Goal: Information Seeking & Learning: Learn about a topic

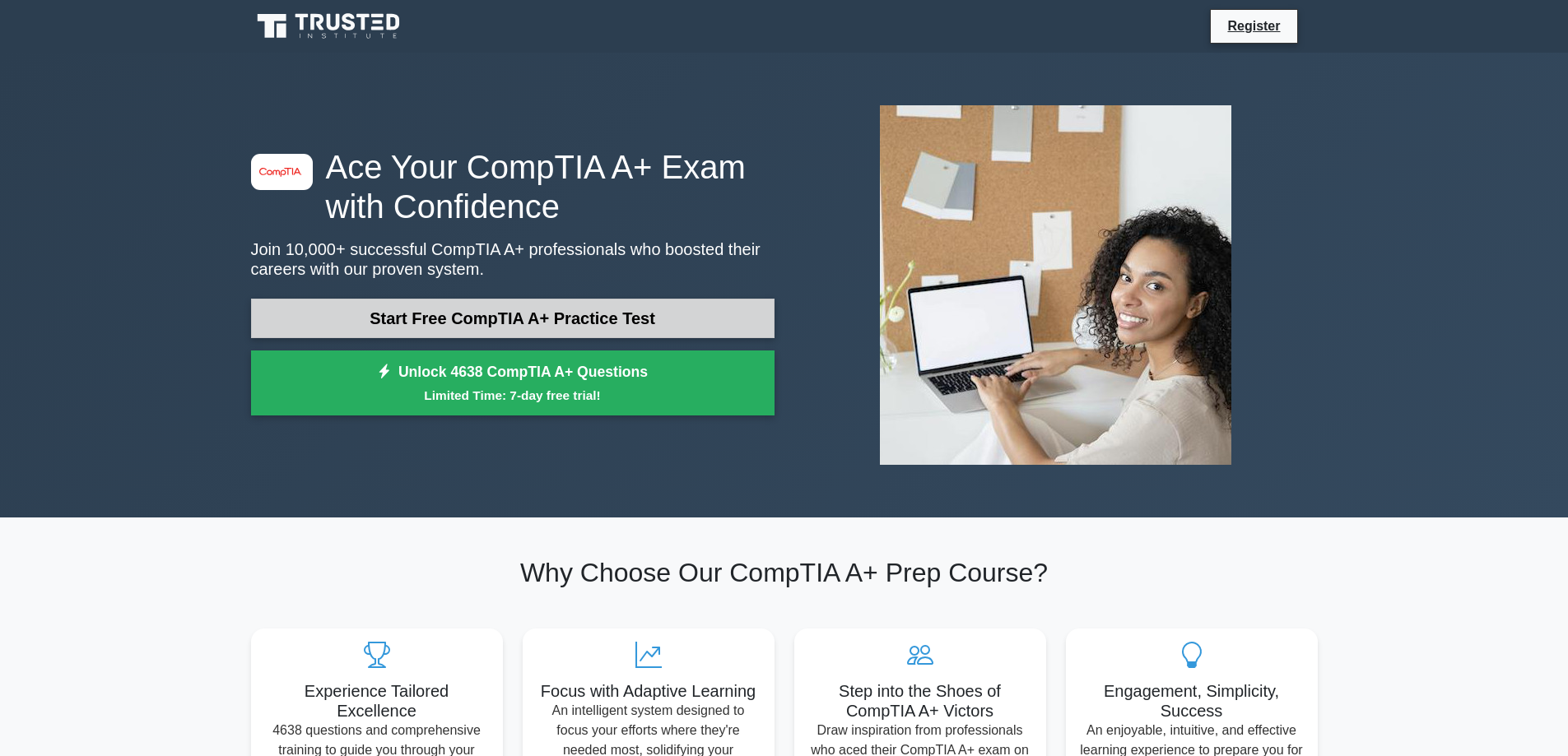
click at [375, 318] on link "Start Free CompTIA A+ Practice Test" at bounding box center [513, 318] width 524 height 40
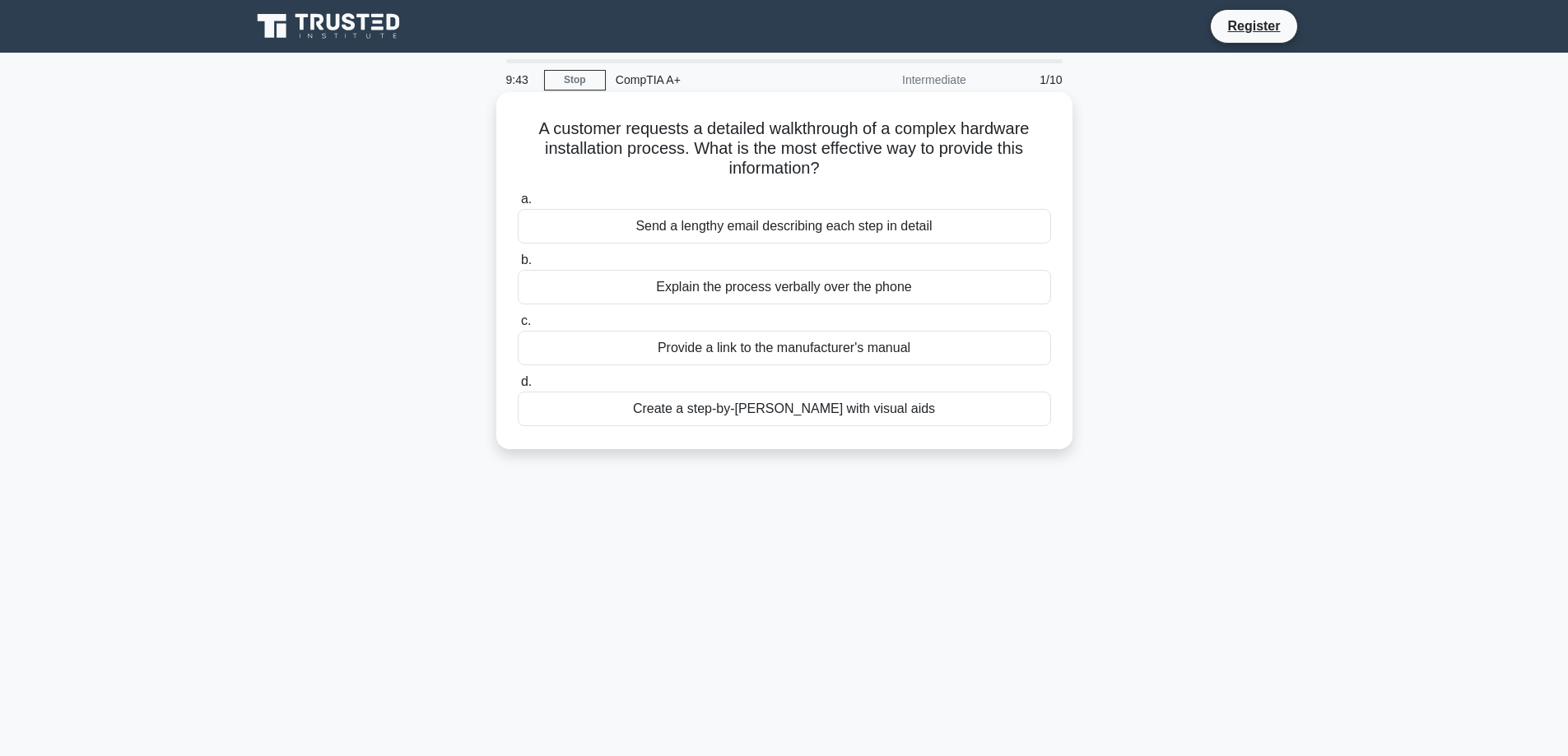
click at [709, 416] on div "Create a step-by-[PERSON_NAME] with visual aids" at bounding box center [784, 409] width 533 height 35
click at [518, 388] on input "d. Create a step-by-[PERSON_NAME] with visual aids" at bounding box center [518, 382] width 0 height 11
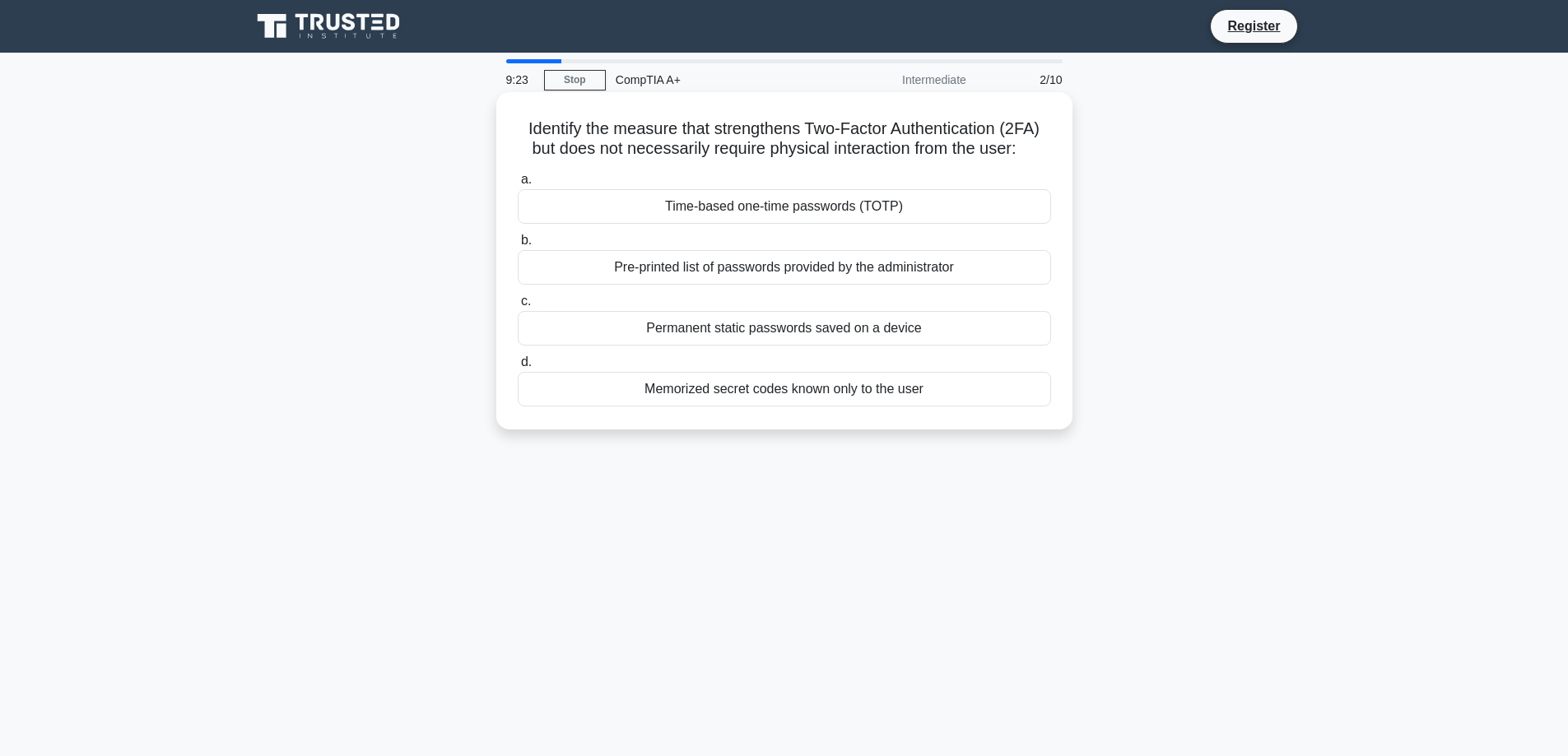
click at [739, 205] on div "Time-based one-time passwords (TOTP)" at bounding box center [784, 206] width 533 height 35
click at [518, 185] on input "a. Time-based one-time passwords (TOTP)" at bounding box center [518, 179] width 0 height 11
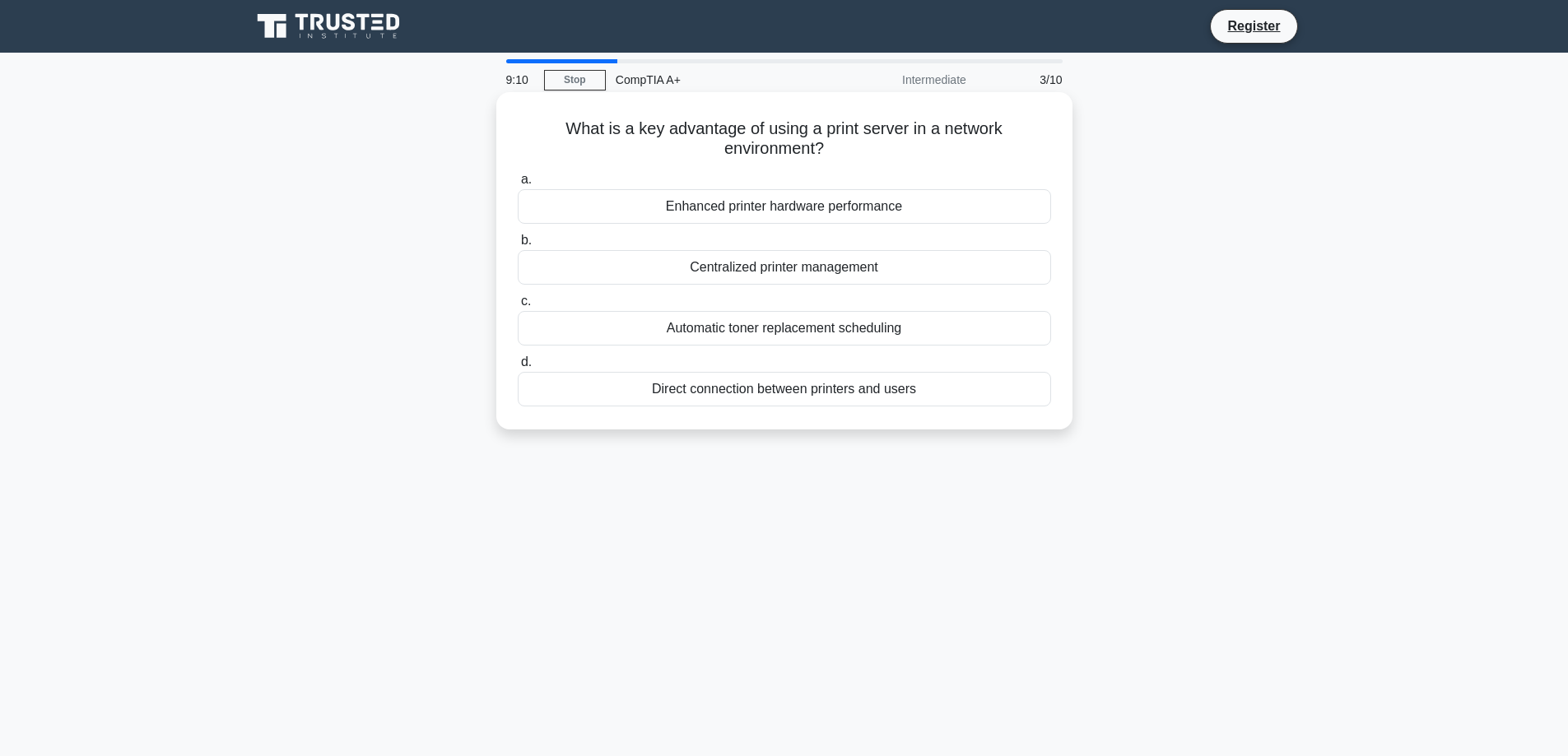
click at [698, 270] on div "Centralized printer management" at bounding box center [784, 268] width 533 height 35
click at [518, 246] on input "b. Centralized printer management" at bounding box center [518, 240] width 0 height 11
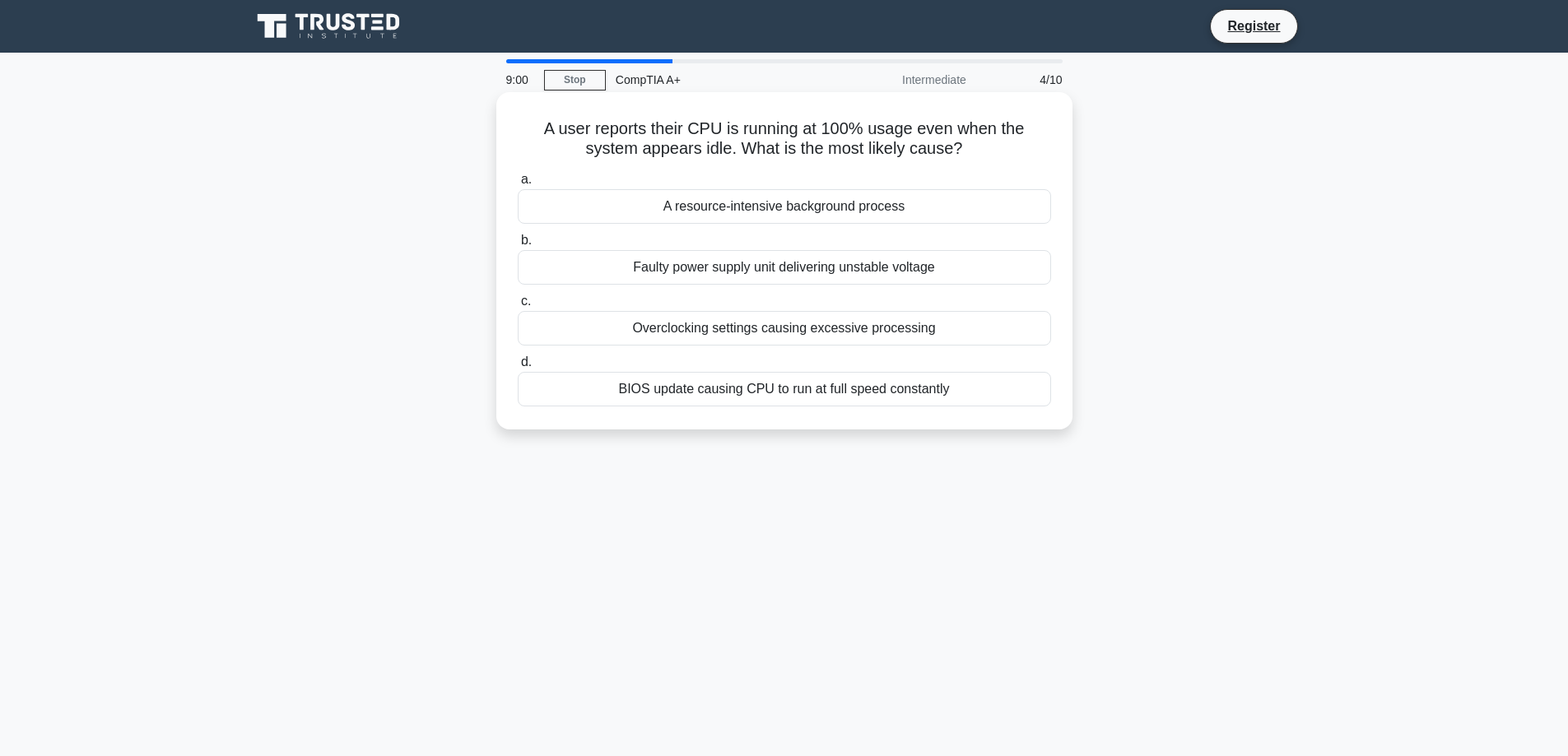
click at [728, 211] on div "A resource-intensive background process" at bounding box center [784, 206] width 533 height 35
click at [518, 185] on input "a. A resource-intensive background process" at bounding box center [518, 179] width 0 height 11
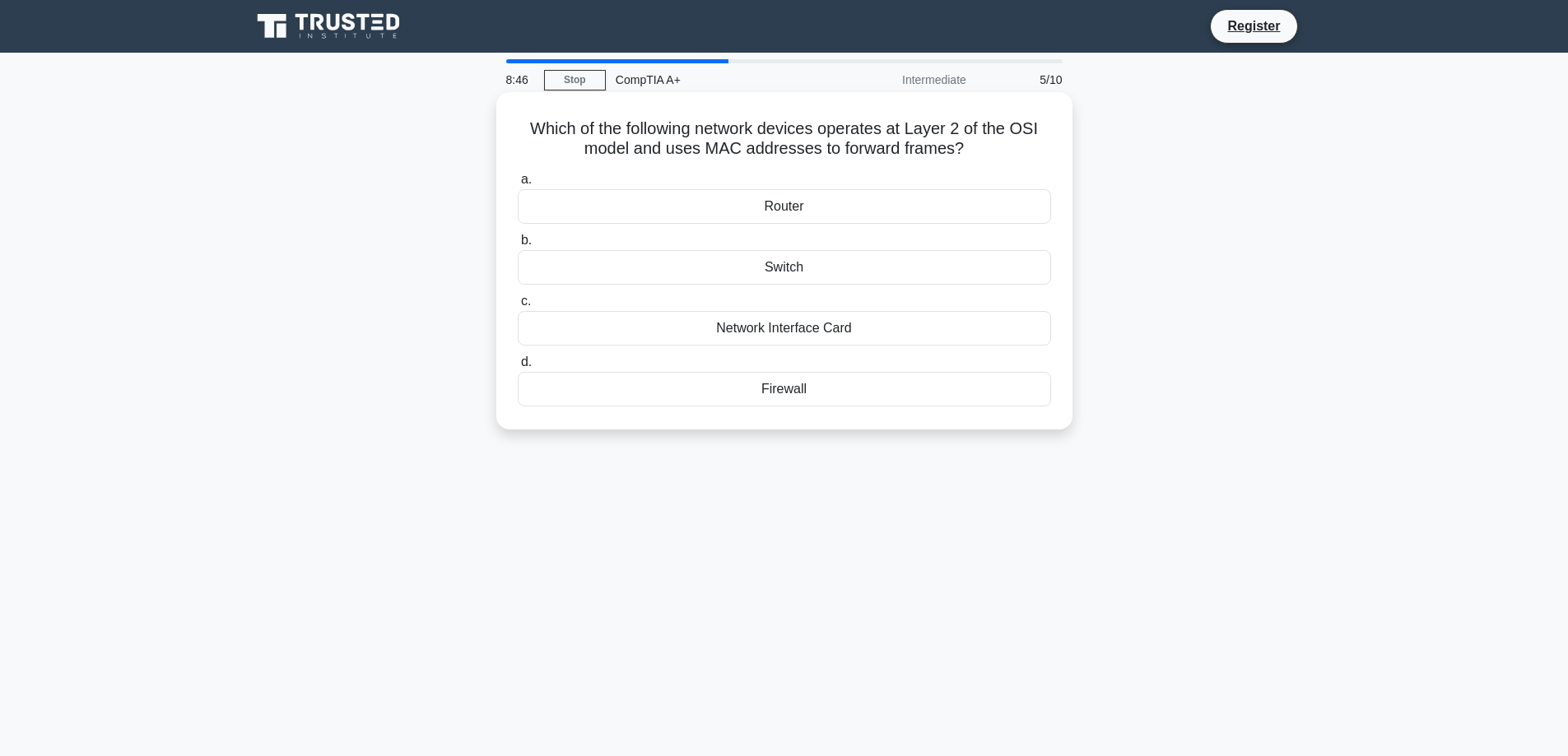
click at [731, 271] on div "Switch" at bounding box center [784, 268] width 533 height 35
click at [518, 246] on input "b. Switch" at bounding box center [518, 240] width 0 height 11
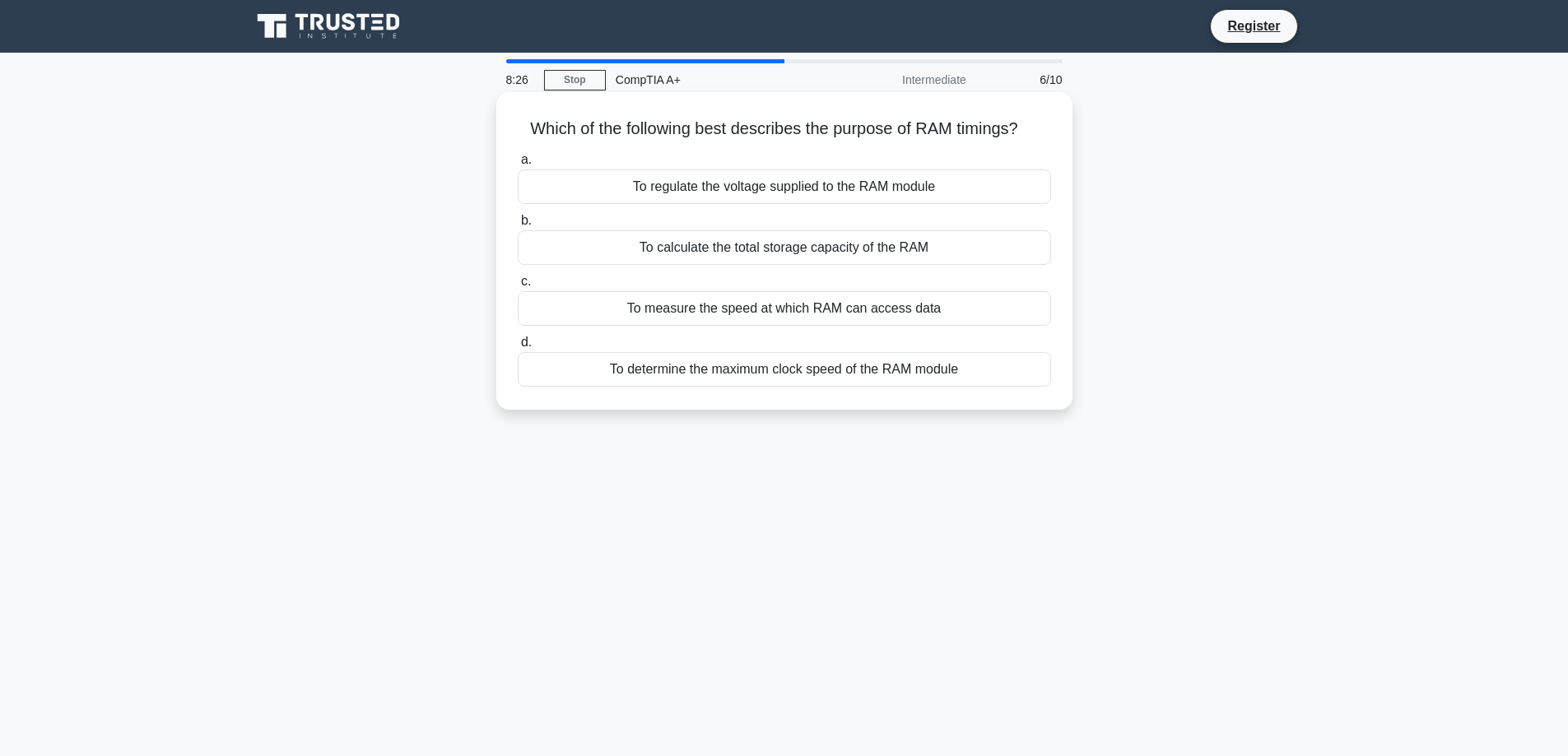
click at [742, 318] on div "To measure the speed at which RAM can access data" at bounding box center [784, 308] width 533 height 35
click at [518, 287] on input "c. To measure the speed at which RAM can access data" at bounding box center [518, 281] width 0 height 11
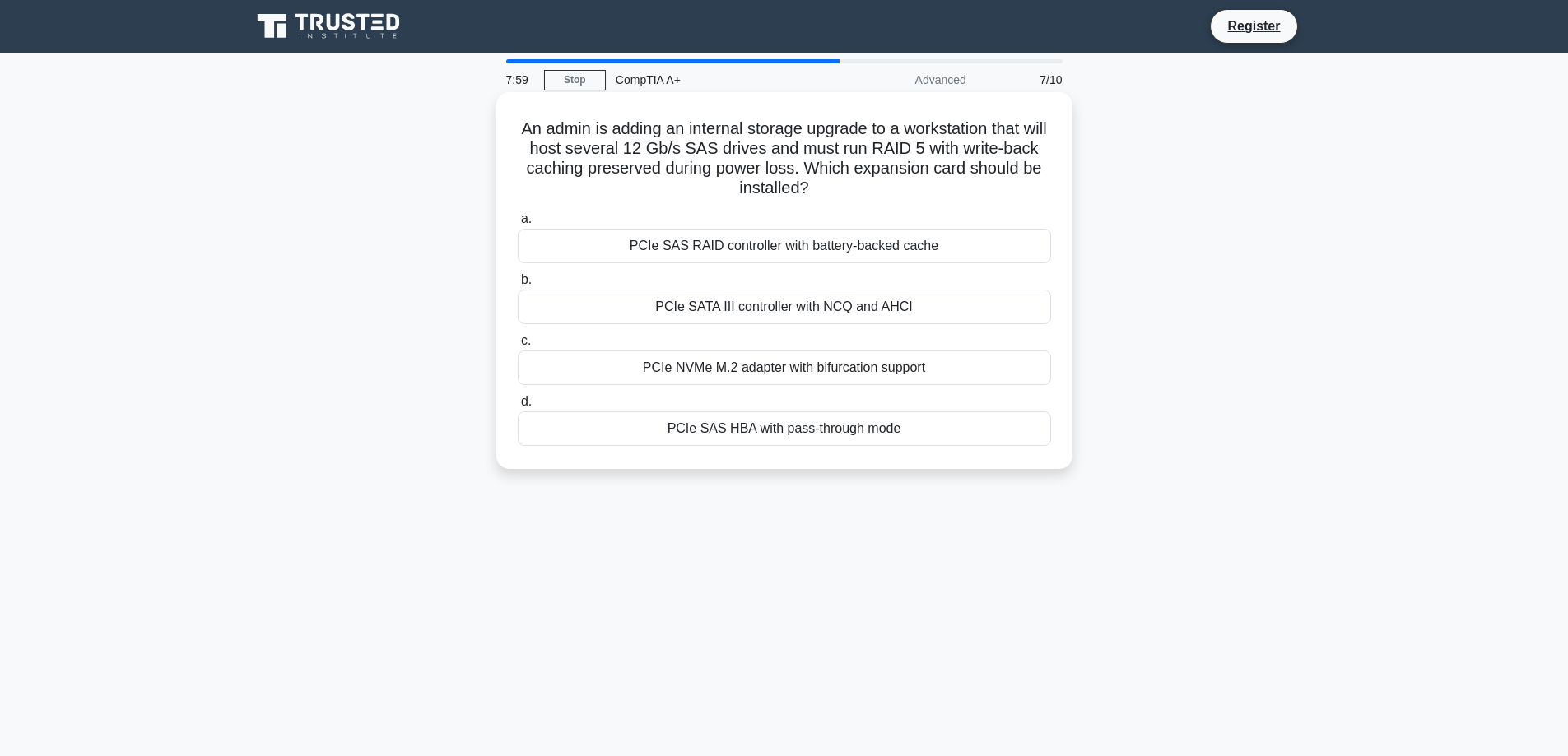
click at [758, 240] on div "PCIe SAS RAID controller with battery-backed cache" at bounding box center [784, 246] width 533 height 35
click at [518, 225] on input "a. PCIe SAS RAID controller with battery-backed cache" at bounding box center [518, 219] width 0 height 11
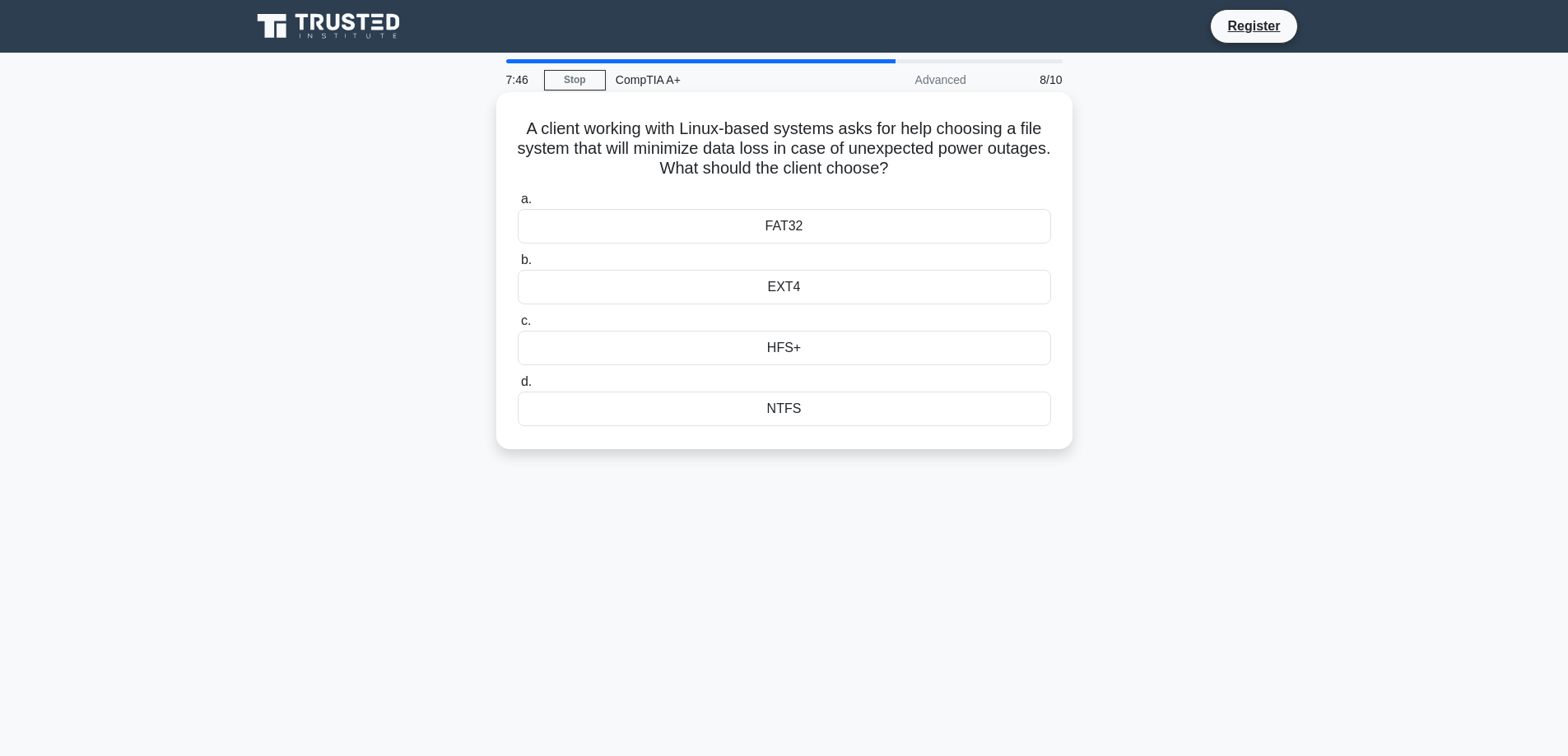
click at [759, 342] on div "HFS+" at bounding box center [784, 348] width 533 height 35
click at [518, 327] on input "c. HFS+" at bounding box center [518, 321] width 0 height 11
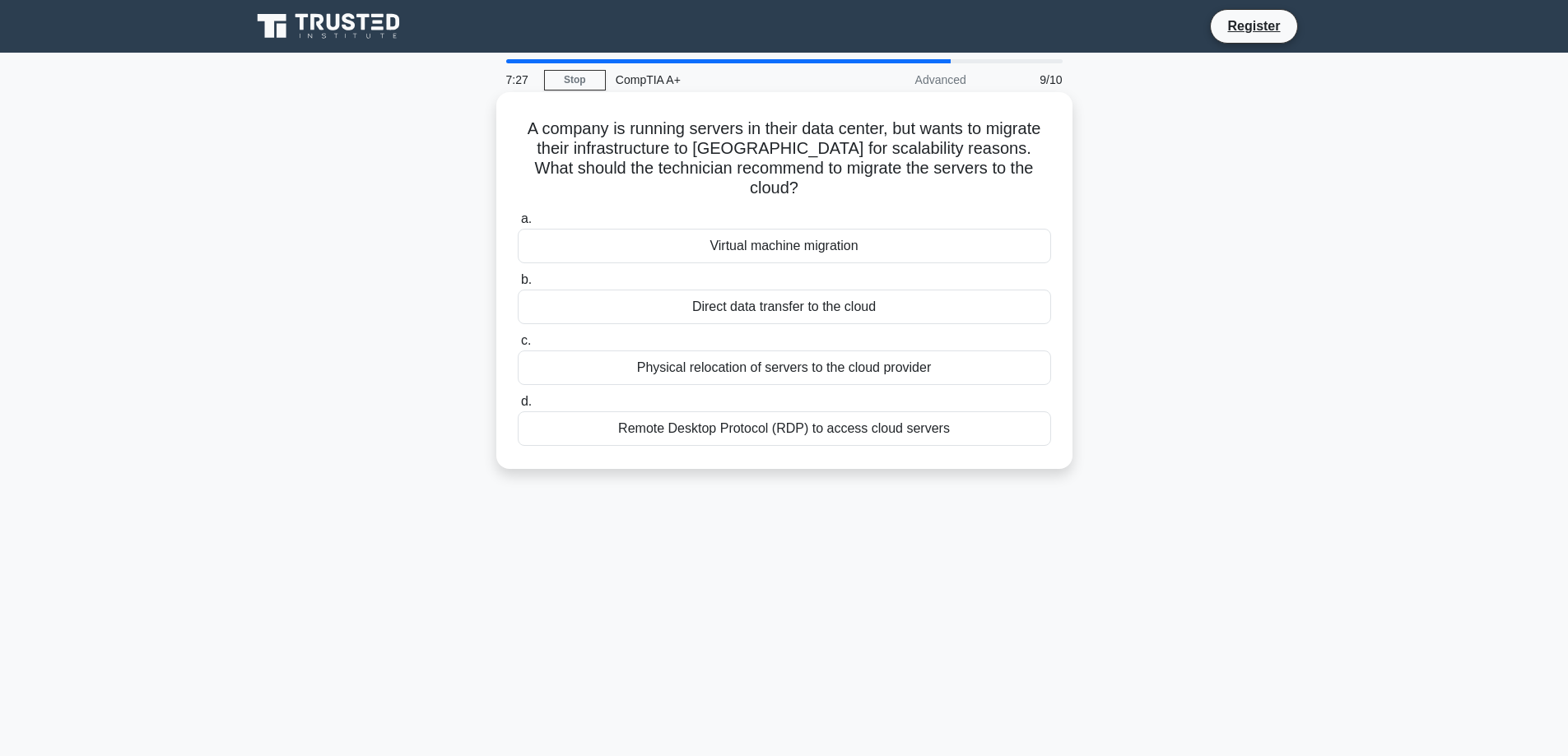
click at [733, 235] on div "Virtual machine migration" at bounding box center [784, 246] width 533 height 35
click at [518, 225] on input "a. Virtual machine migration" at bounding box center [518, 219] width 0 height 11
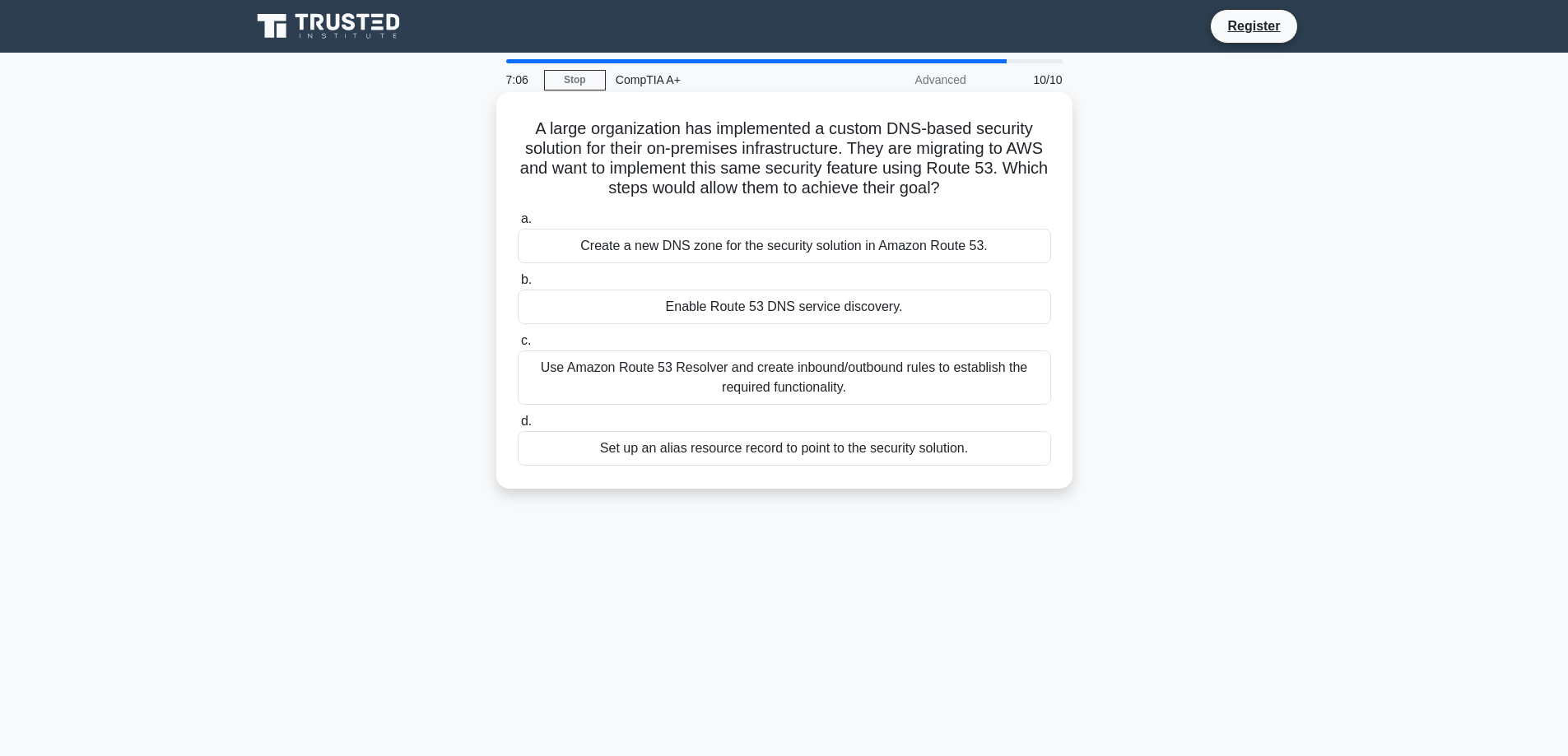
click at [704, 453] on div "Set up an alias resource record to point to the security solution." at bounding box center [784, 449] width 533 height 35
click at [518, 426] on input "d. Set up an alias resource record to point to the security solution." at bounding box center [518, 421] width 0 height 11
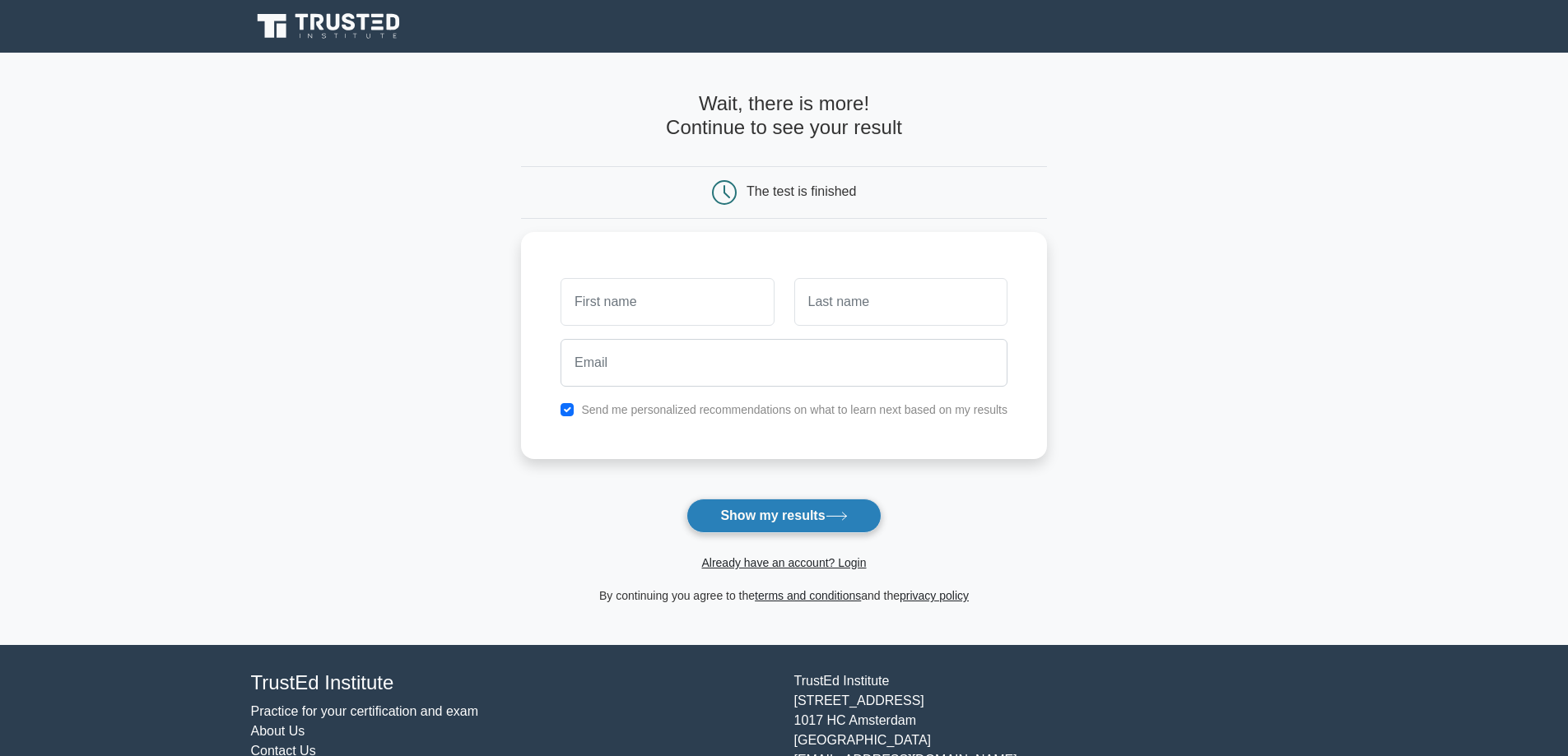
click at [759, 524] on button "Show my results" at bounding box center [784, 516] width 194 height 35
